Goal: Transaction & Acquisition: Purchase product/service

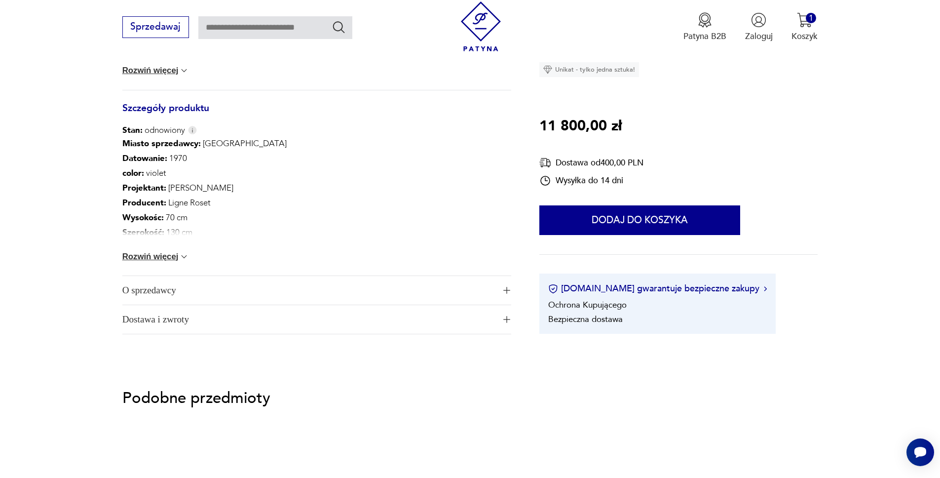
scroll to position [643, 0]
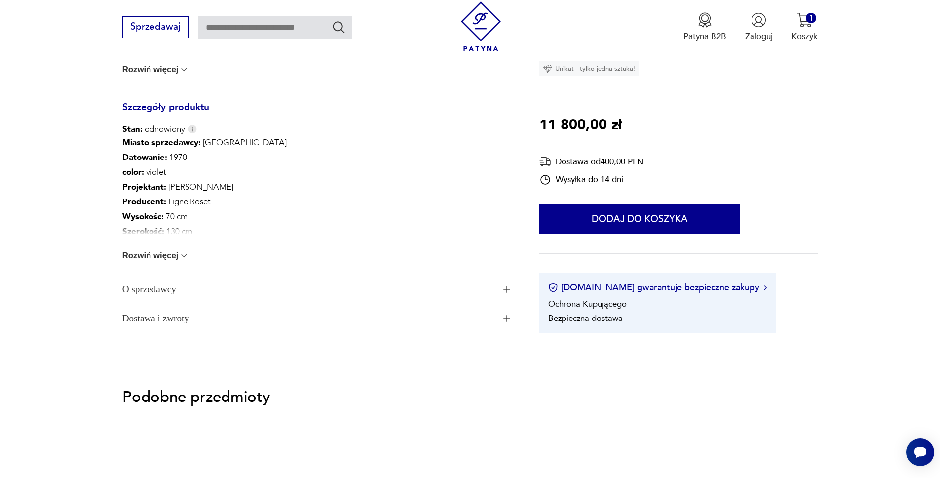
click at [158, 251] on button "Rozwiń więcej" at bounding box center [155, 256] width 67 height 10
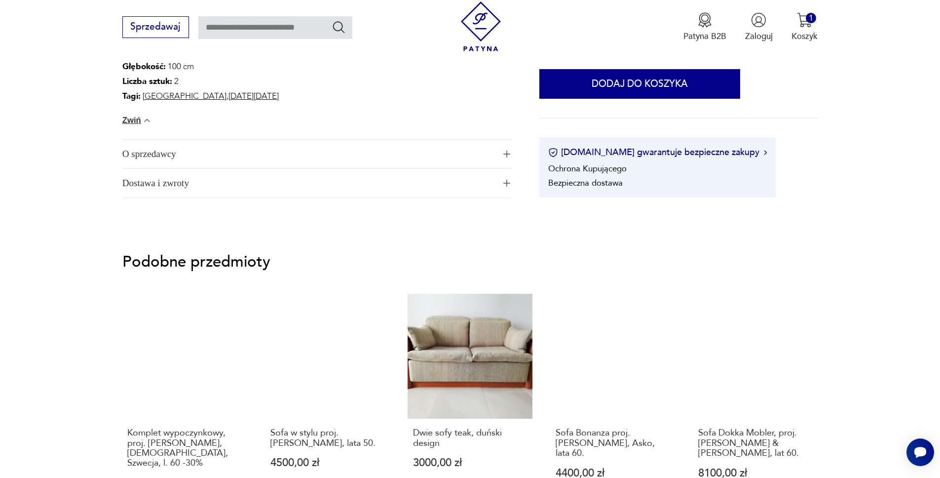
scroll to position [824, 0]
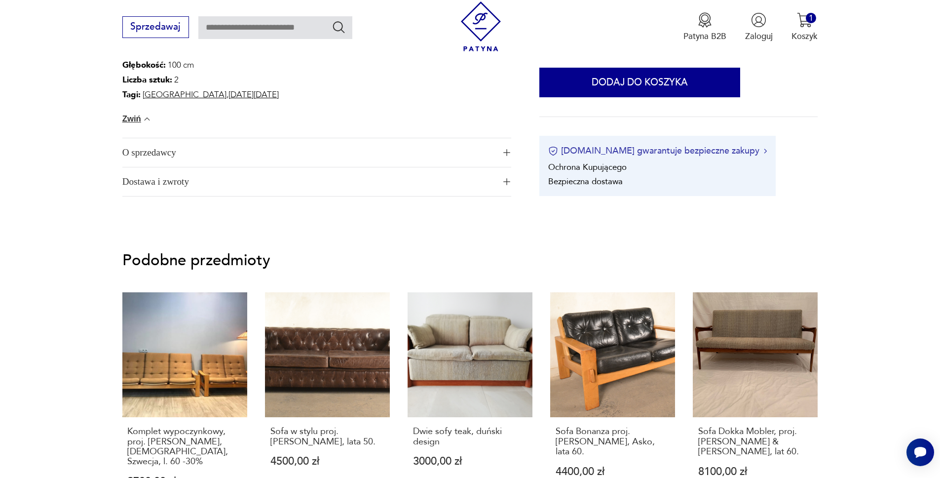
click at [617, 145] on button "[DOMAIN_NAME] gwarantuje bezpieczne zakupy" at bounding box center [657, 151] width 219 height 12
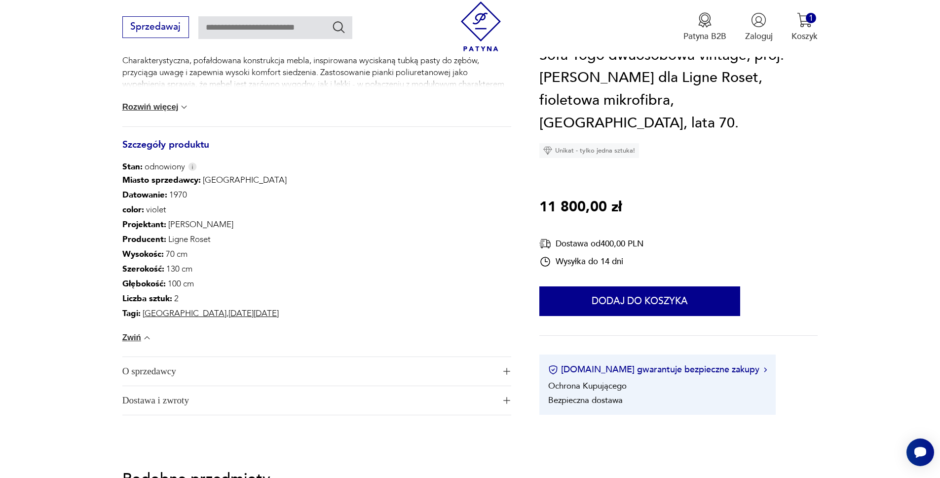
scroll to position [606, 0]
click at [651, 363] on button "[DOMAIN_NAME] gwarantuje bezpieczne zakupy" at bounding box center [657, 369] width 219 height 12
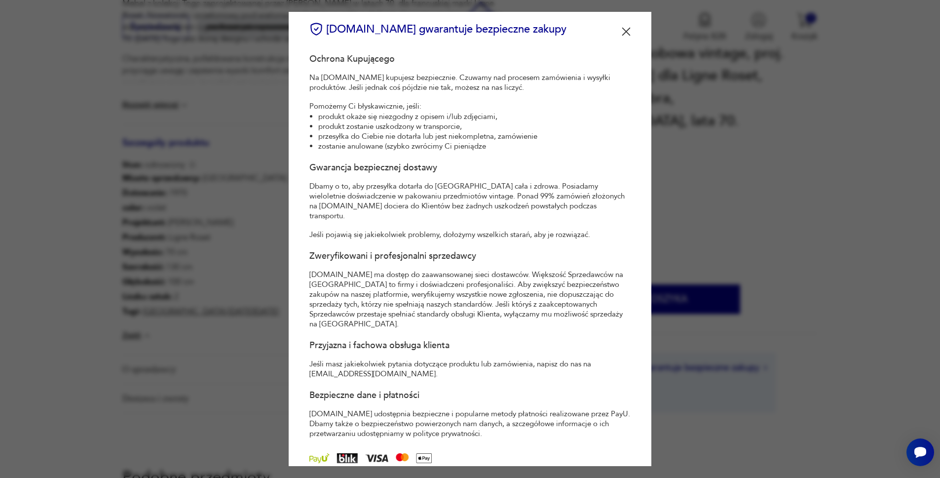
scroll to position [608, 0]
drag, startPoint x: 437, startPoint y: 276, endPoint x: 501, endPoint y: 264, distance: 65.4
click at [501, 269] on p "[DOMAIN_NAME] ma dostęp do zaawansowanej sieci dostawców. Większość Sprzedawców…" at bounding box center [469, 298] width 321 height 59
copy p "Większość Sprzedawców na [GEOGRAPHIC_DATA] to firmy i doświadczeni profesjonali…"
drag, startPoint x: 535, startPoint y: 35, endPoint x: 524, endPoint y: 29, distance: 12.1
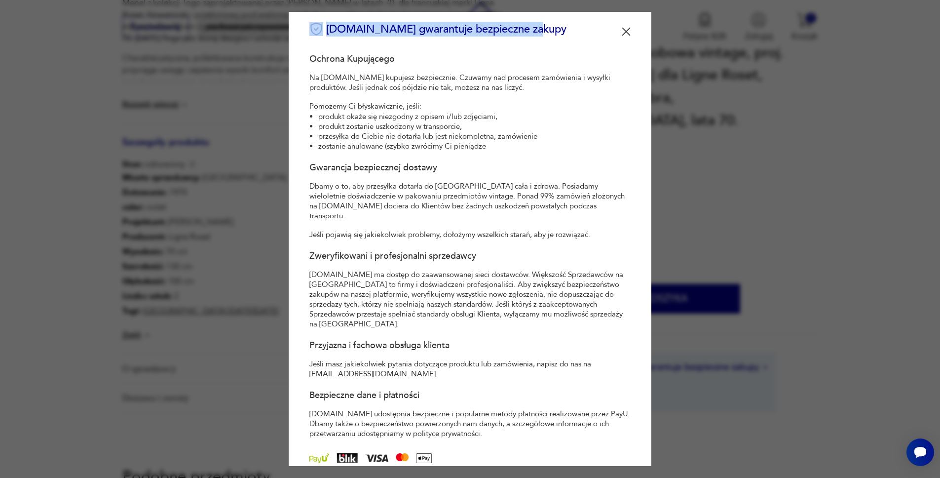
click at [524, 29] on div "[DOMAIN_NAME] gwarantuje bezpieczne zakupy" at bounding box center [469, 32] width 321 height 21
